Goal: Navigation & Orientation: Go to known website

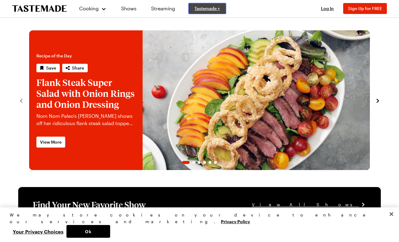
click at [205, 9] on span "Tastemade +" at bounding box center [206, 8] width 25 height 6
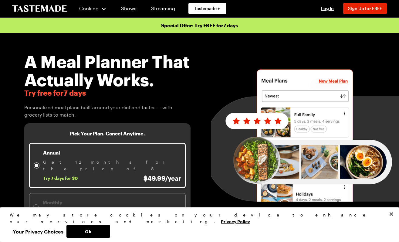
click at [59, 8] on icon "To Tastemade Home Page" at bounding box center [39, 8] width 55 height 7
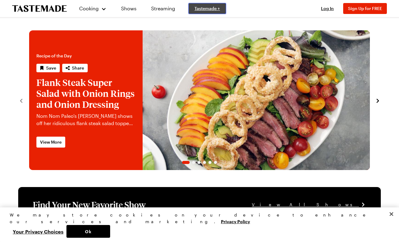
click at [194, 5] on span "Tastemade +" at bounding box center [206, 8] width 25 height 6
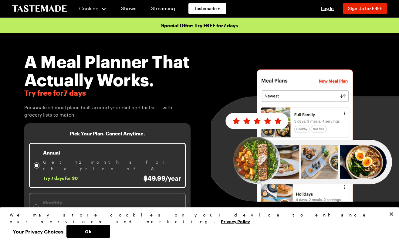
click at [39, 9] on icon "To Tastemade Home Page" at bounding box center [39, 8] width 55 height 7
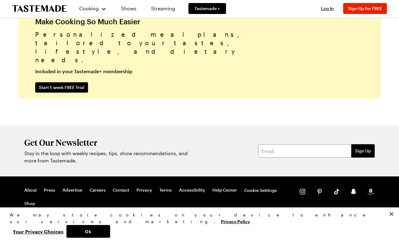
scroll to position [1485, 0]
